Goal: Task Accomplishment & Management: Manage account settings

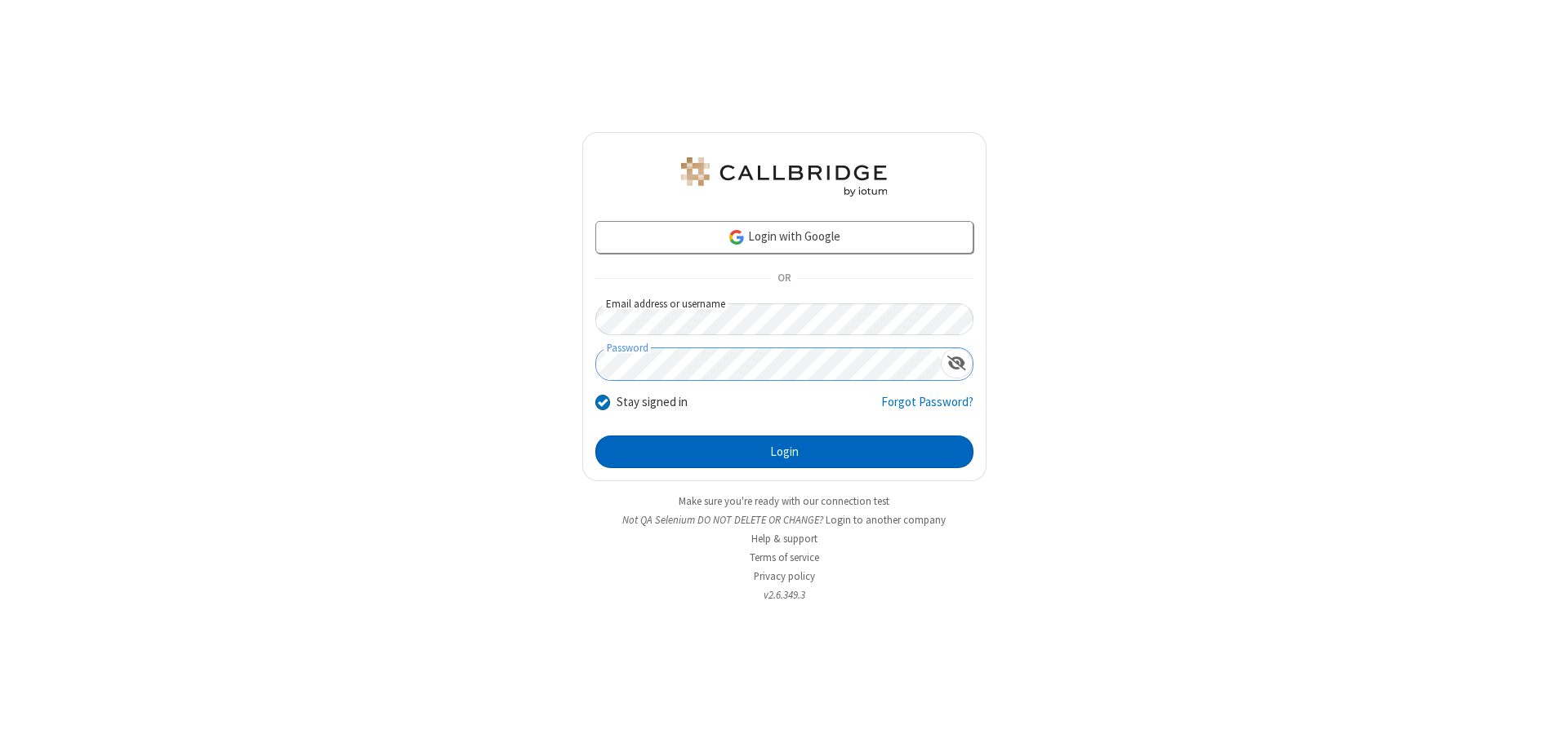
click at [784, 452] on button "Login" at bounding box center [784, 451] width 378 height 33
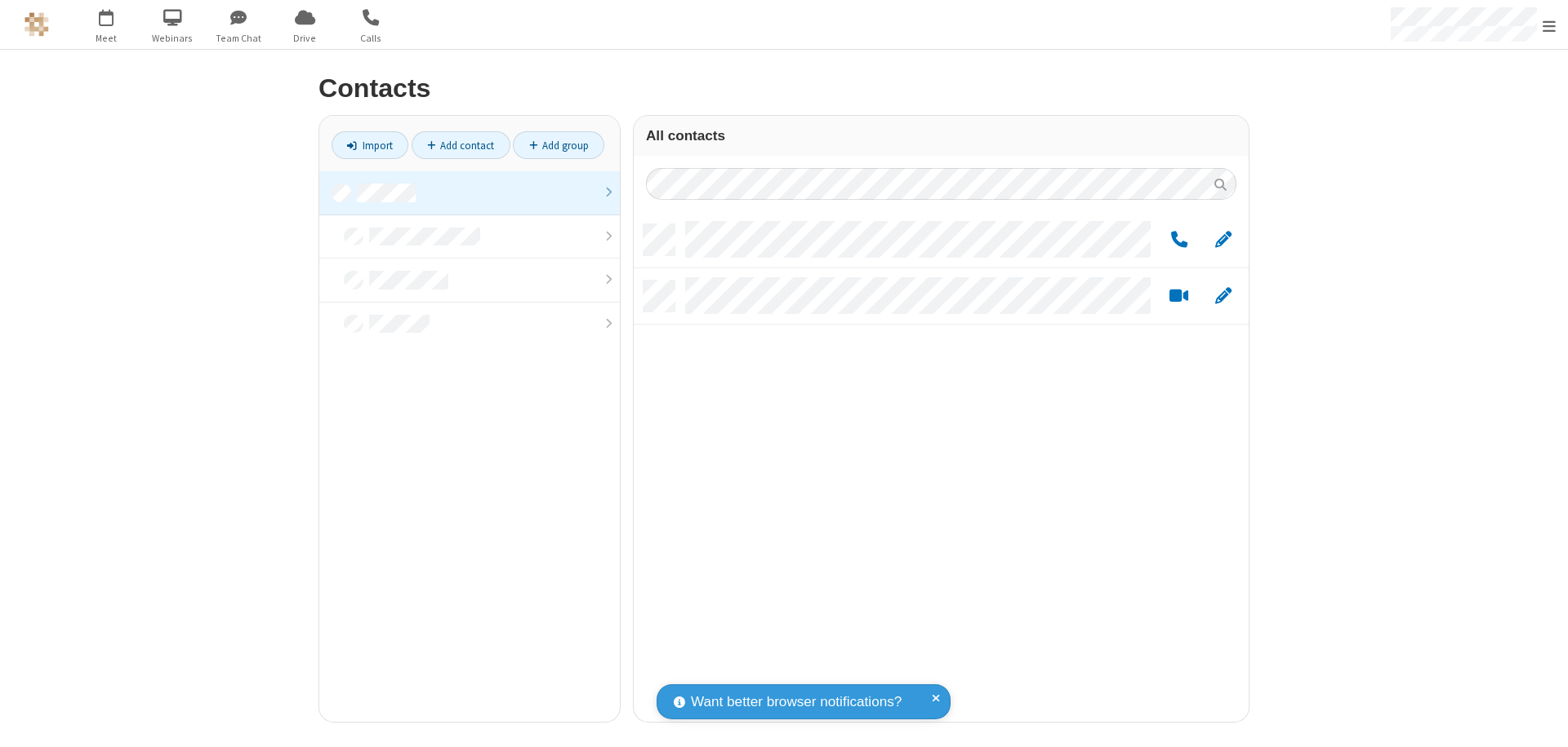
scroll to position [498, 602]
click at [469, 193] on link at bounding box center [469, 193] width 301 height 44
click at [558, 145] on link "Add group" at bounding box center [558, 145] width 92 height 28
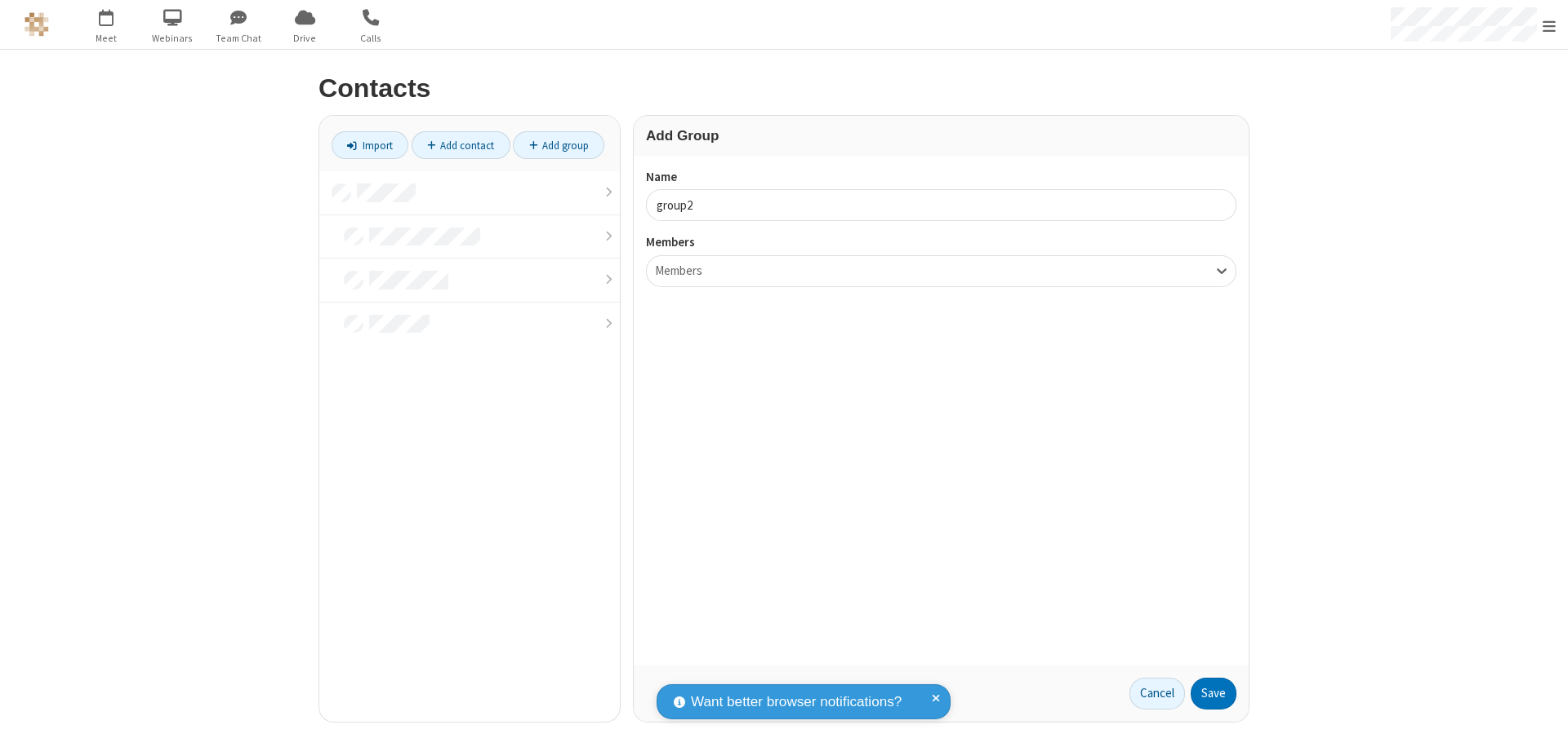
type input "group2"
type input "name19"
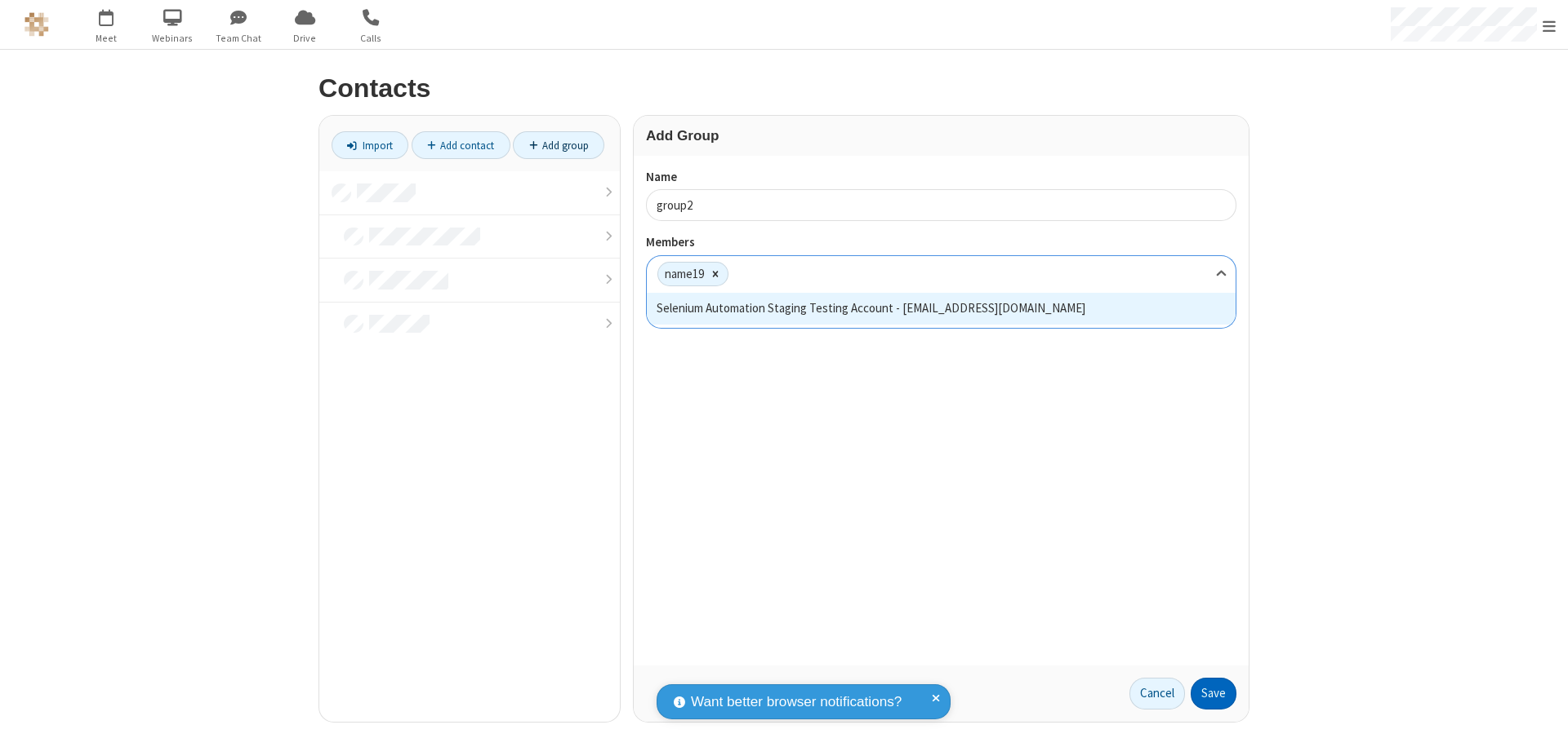
click at [1213, 694] on button "Save" at bounding box center [1213, 694] width 46 height 33
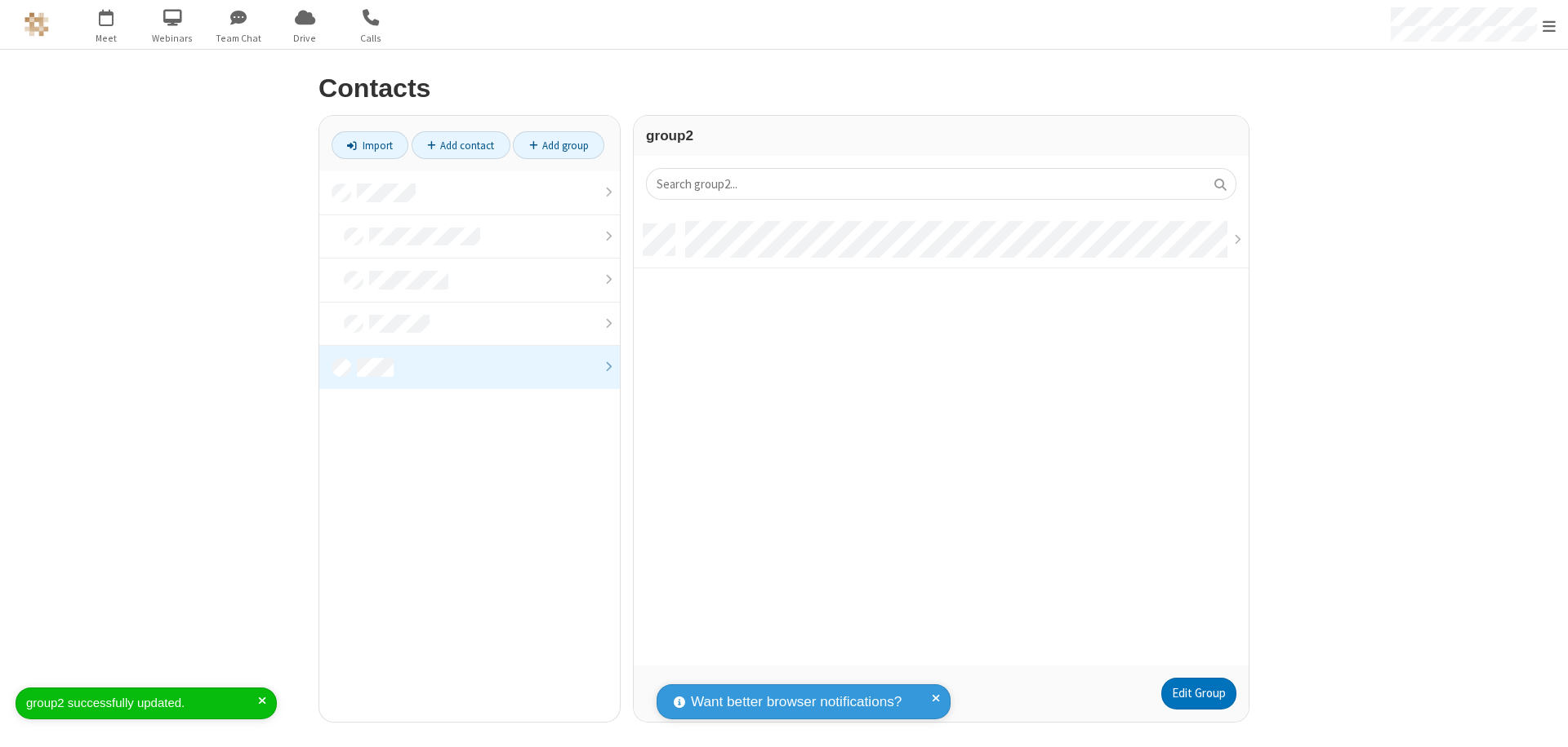
scroll to position [442, 602]
click at [1198, 694] on link "Edit Group" at bounding box center [1199, 694] width 75 height 33
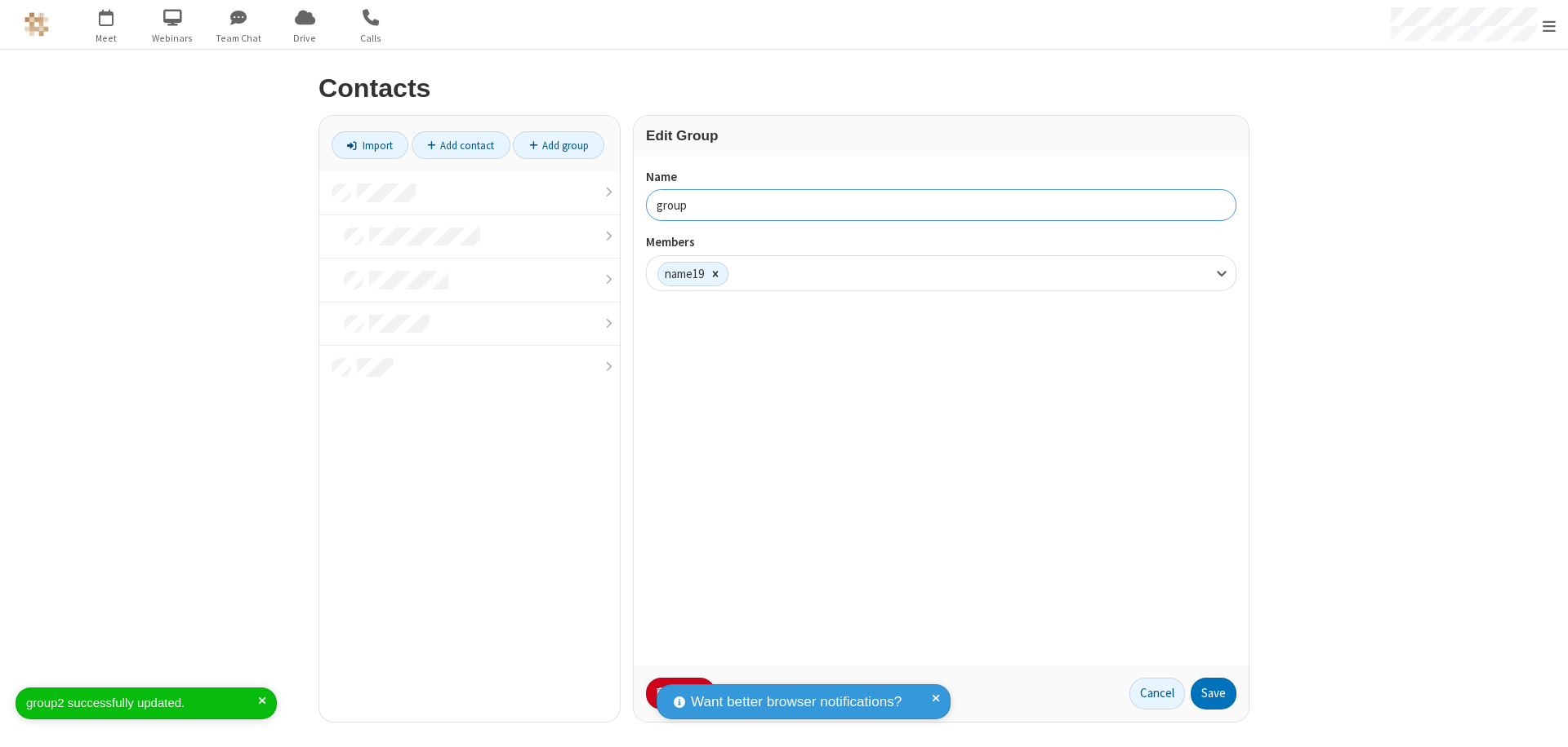
type input "group3"
